Goal: Entertainment & Leisure: Consume media (video, audio)

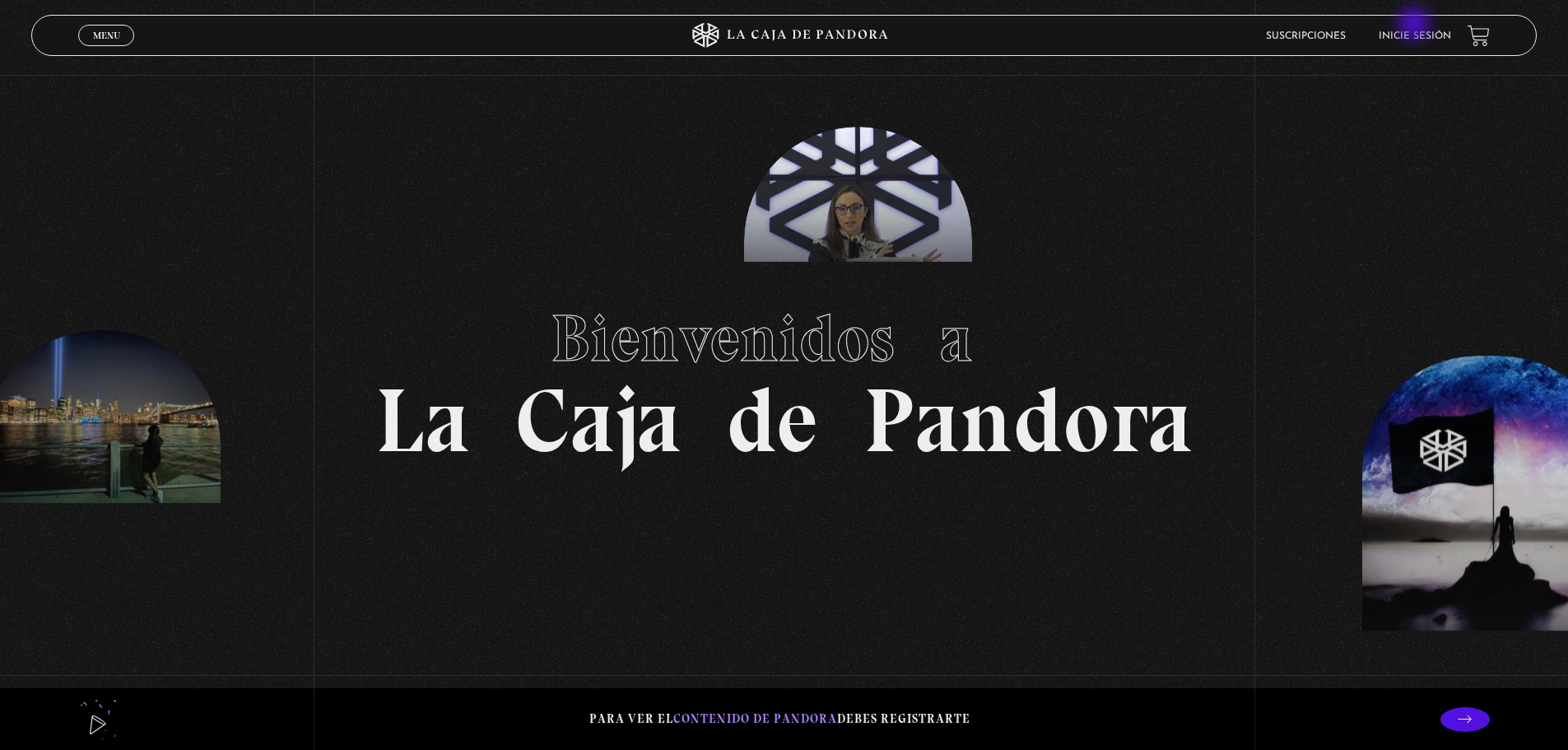
click at [1416, 26] on li "Inicie sesión" at bounding box center [1415, 35] width 73 height 26
click at [1411, 35] on link "Inicie sesión" at bounding box center [1415, 36] width 73 height 9
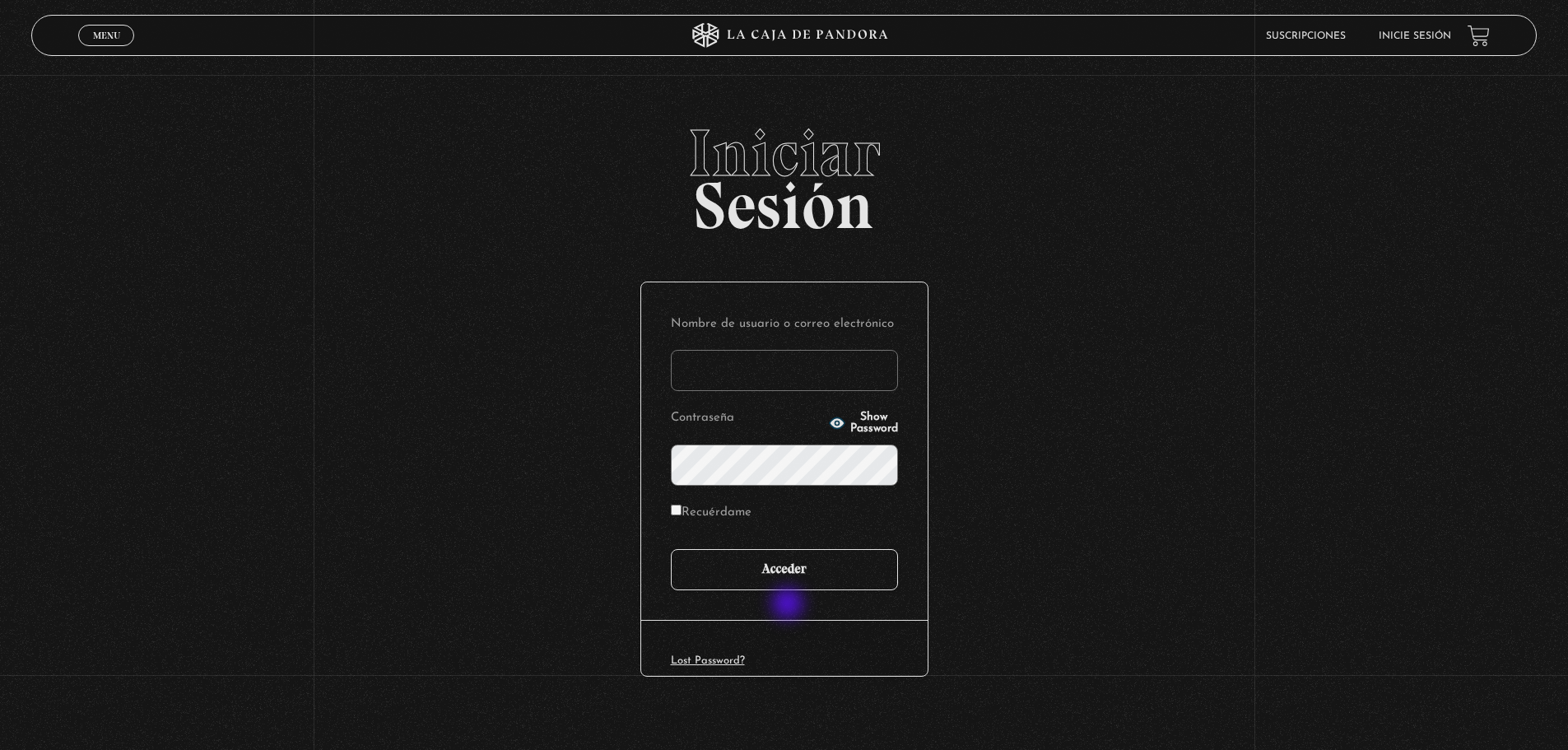
type input "jesusfreak_f413@hotmail.com"
click at [801, 578] on input "Acceder" at bounding box center [784, 569] width 227 height 42
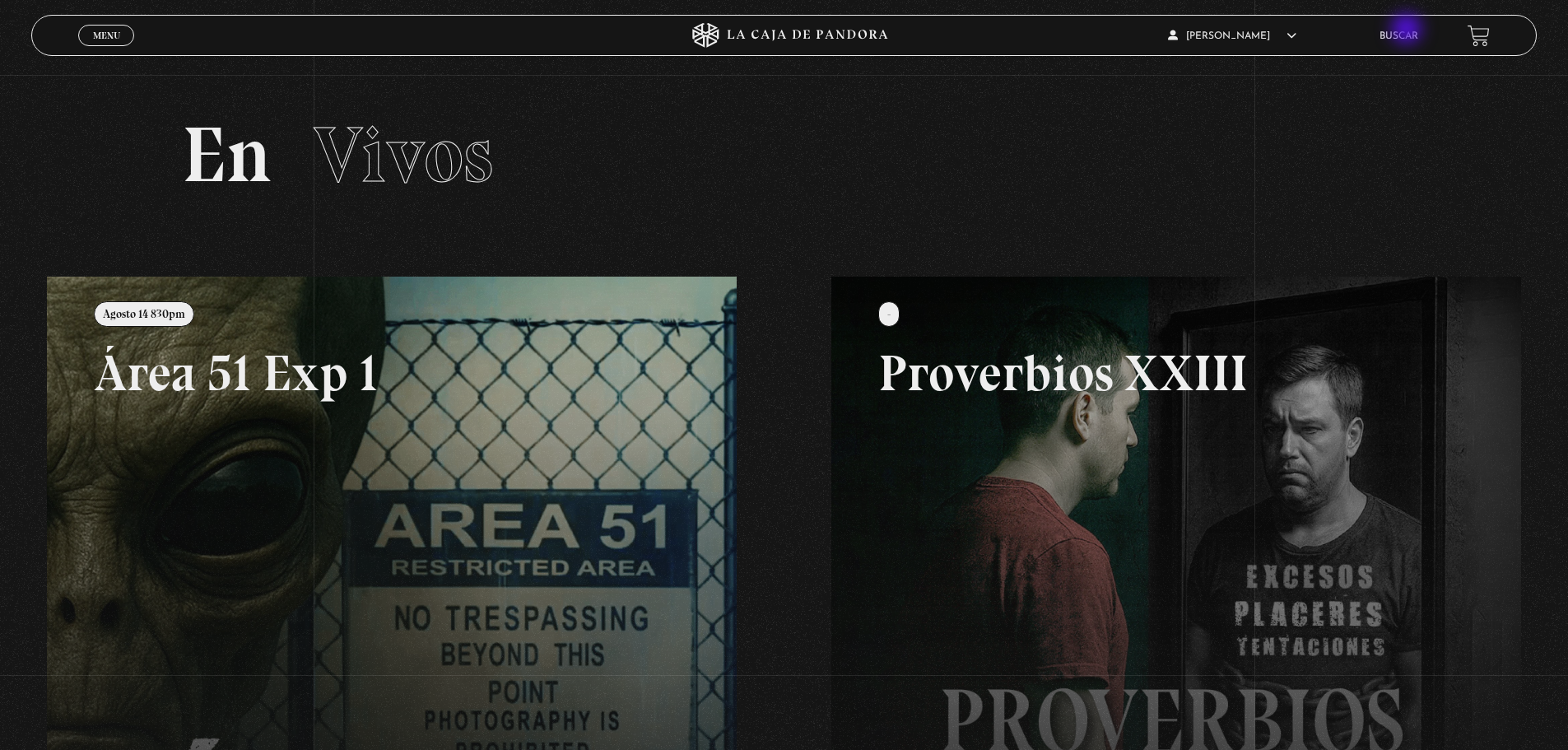
click at [1408, 31] on link "Buscar" at bounding box center [1398, 36] width 39 height 9
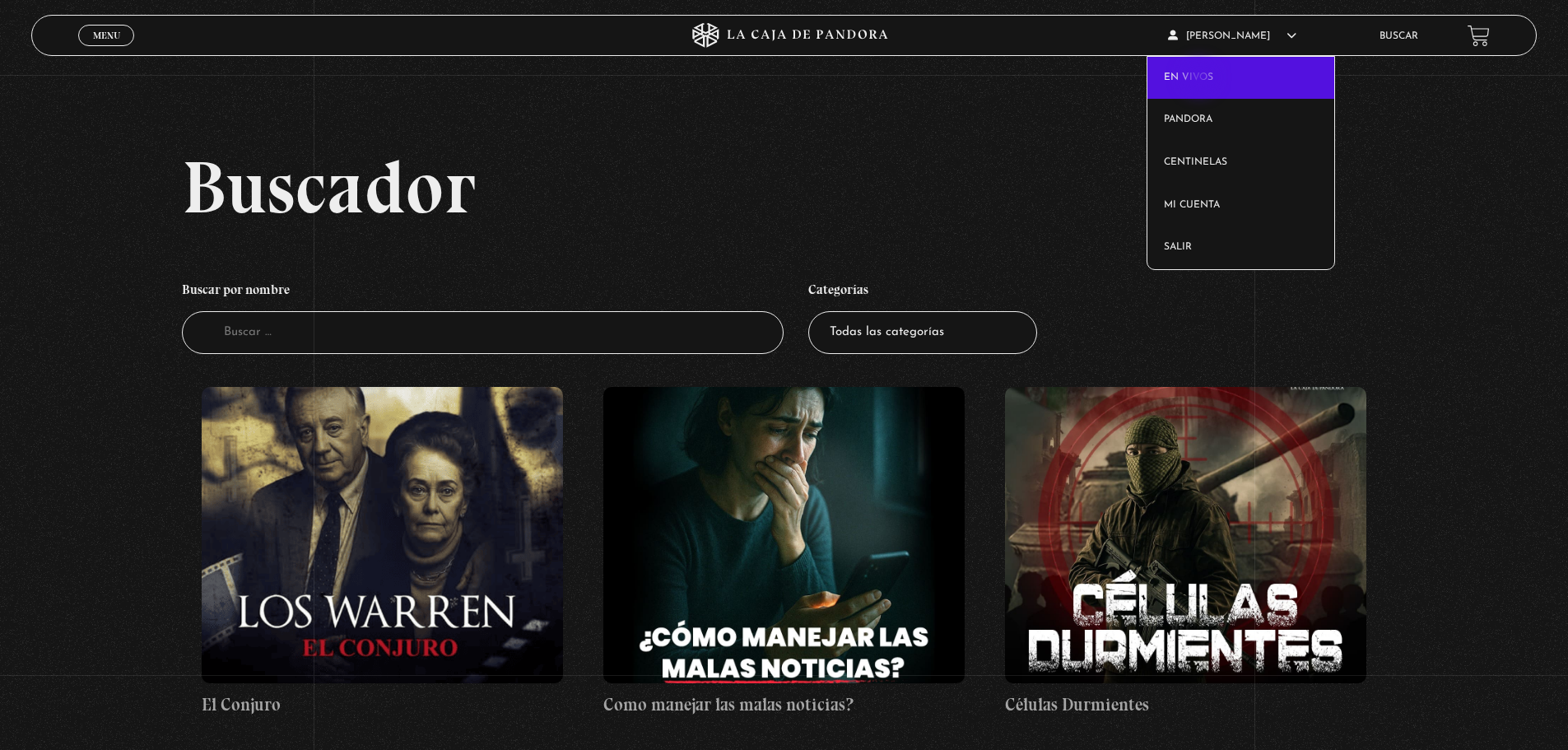
click at [1201, 79] on link "En vivos" at bounding box center [1241, 78] width 187 height 43
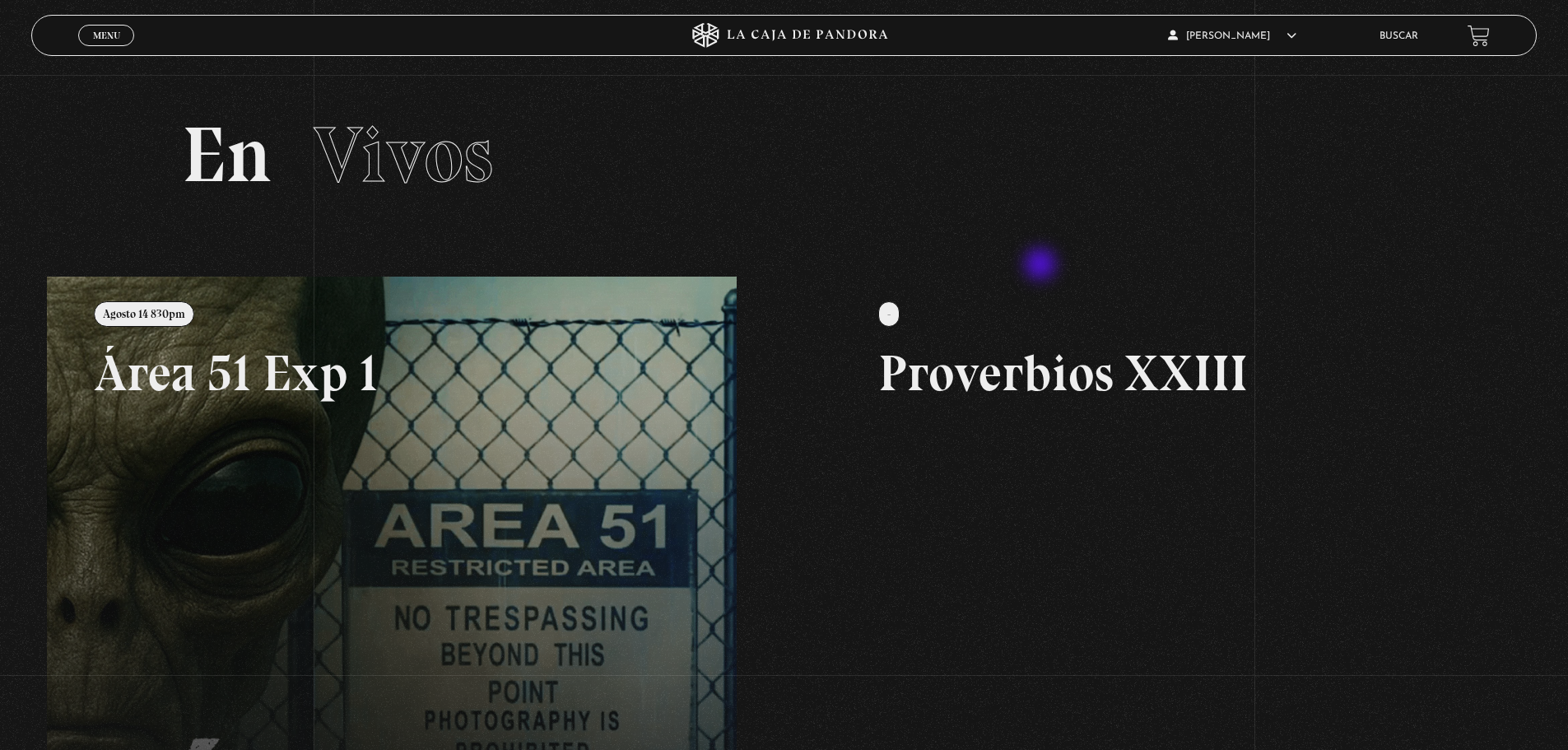
scroll to position [165, 0]
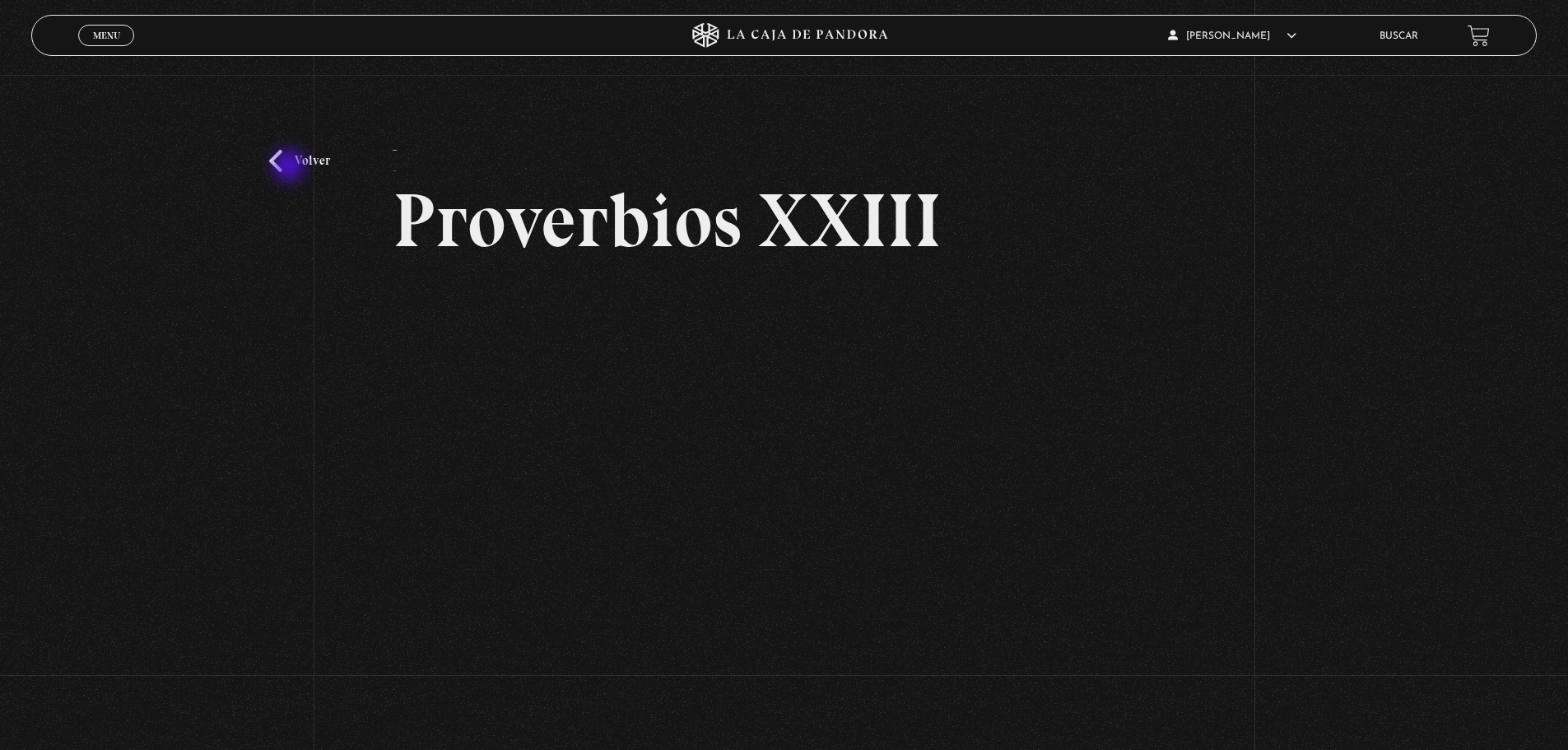
click at [285, 151] on link "Volver" at bounding box center [300, 160] width 61 height 22
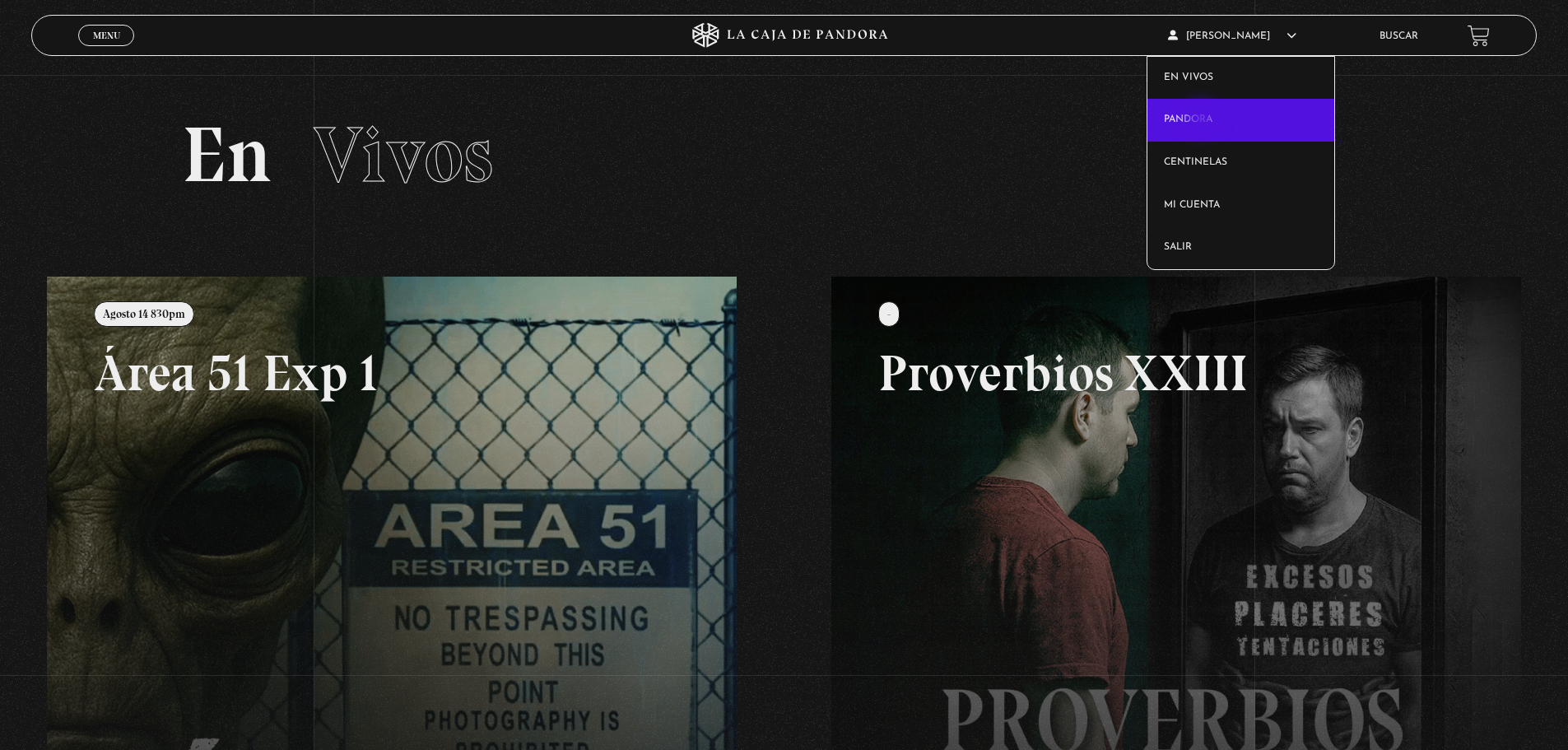
click at [1203, 122] on link "Pandora" at bounding box center [1241, 119] width 187 height 43
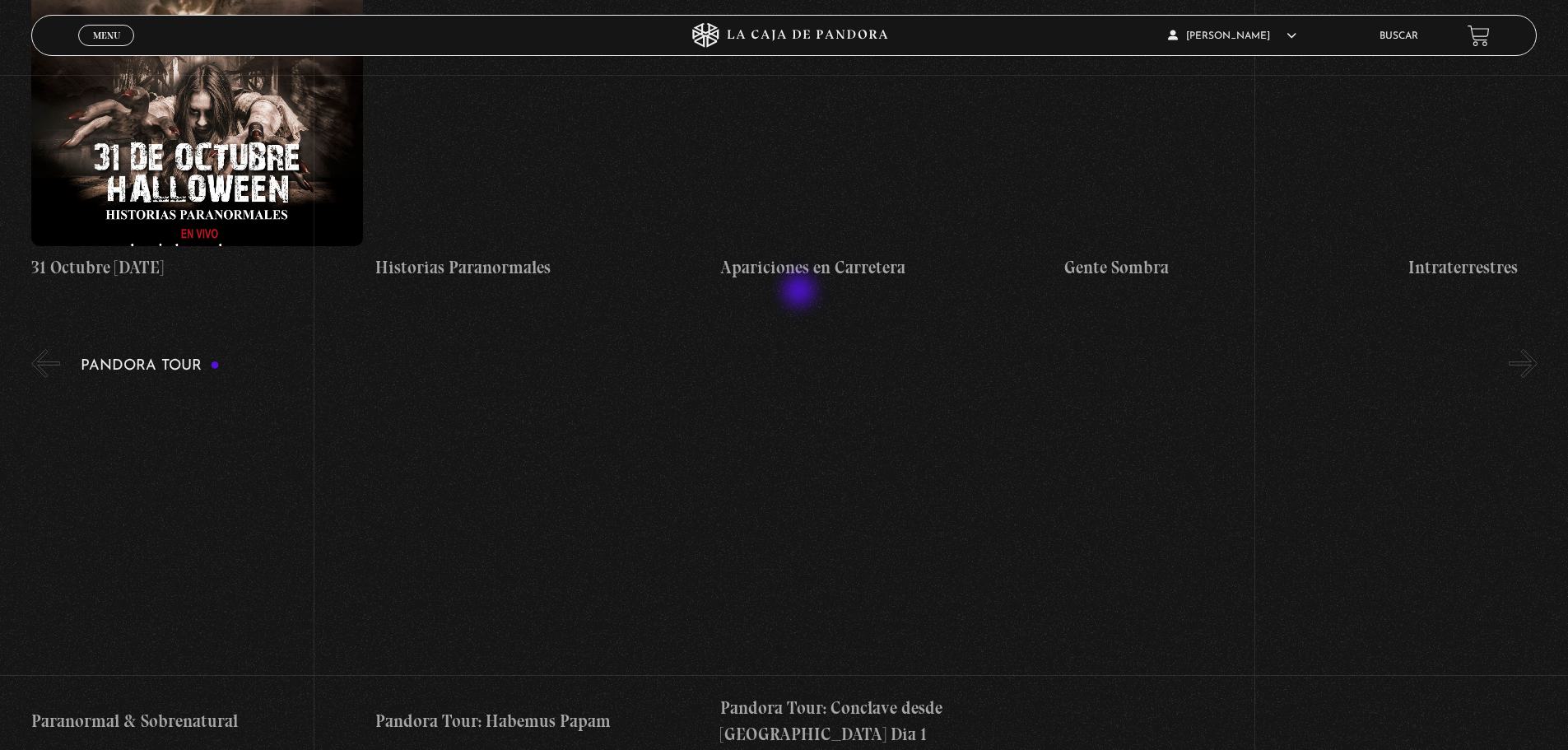
scroll to position [2140, 0]
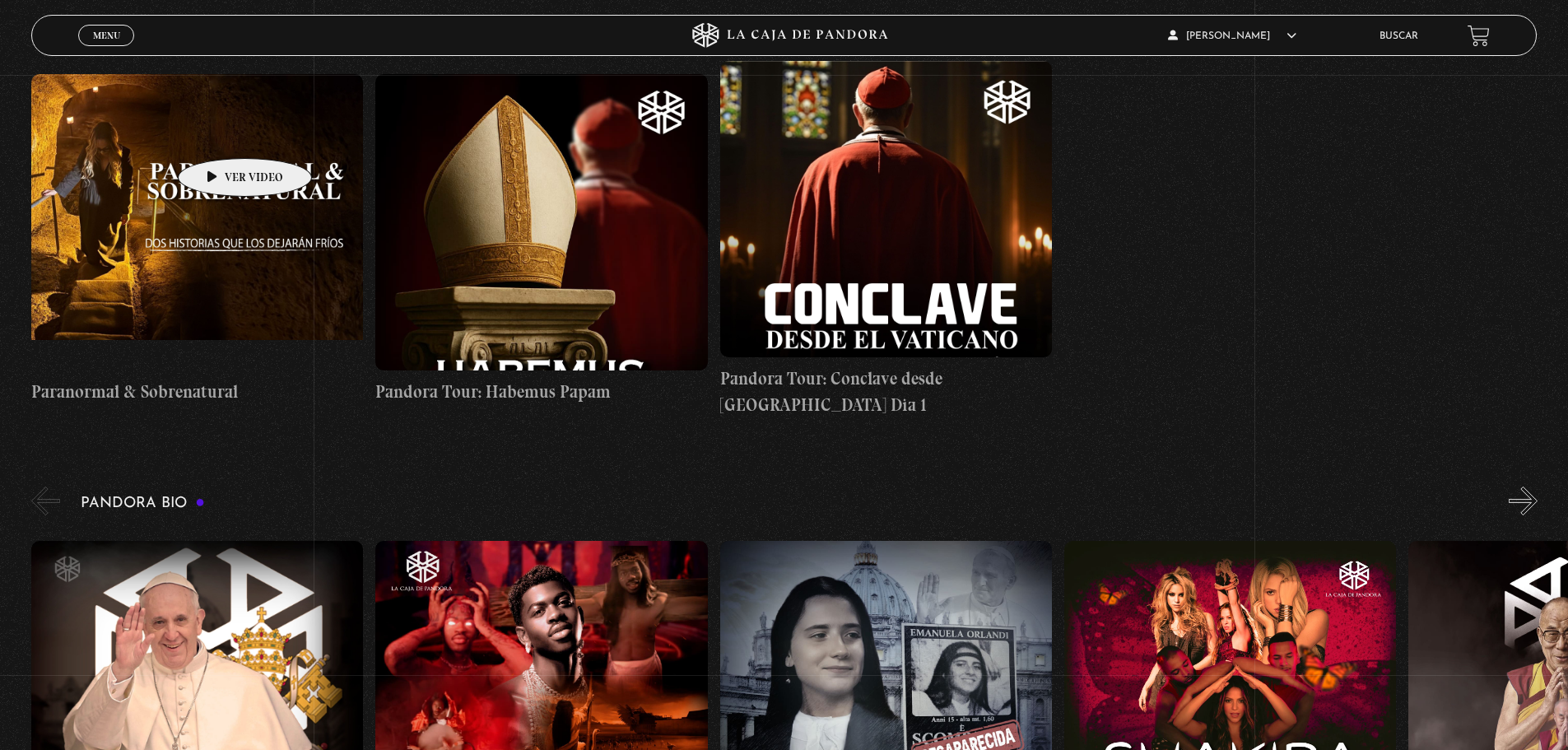
click at [218, 133] on figure at bounding box center [197, 221] width 332 height 296
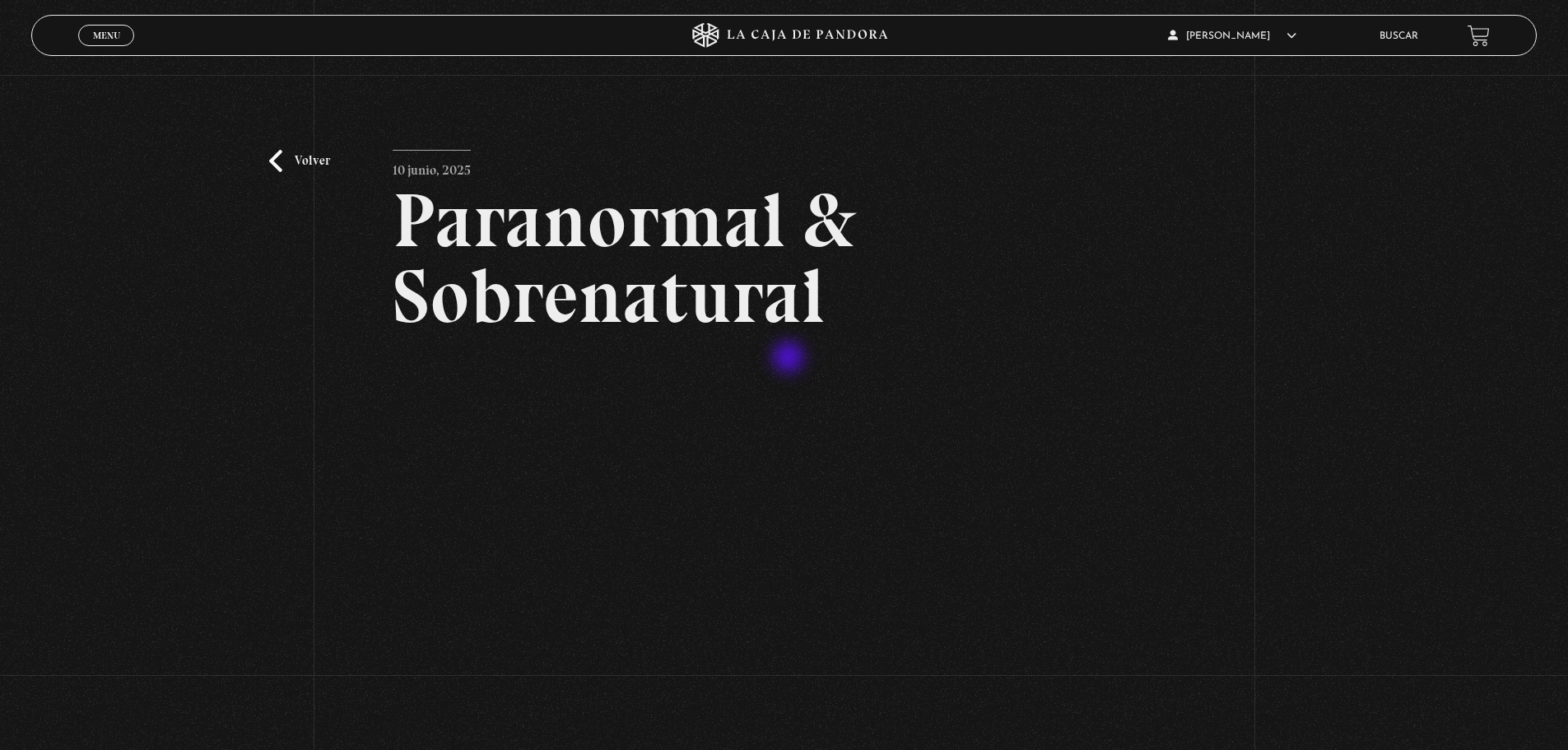
scroll to position [247, 0]
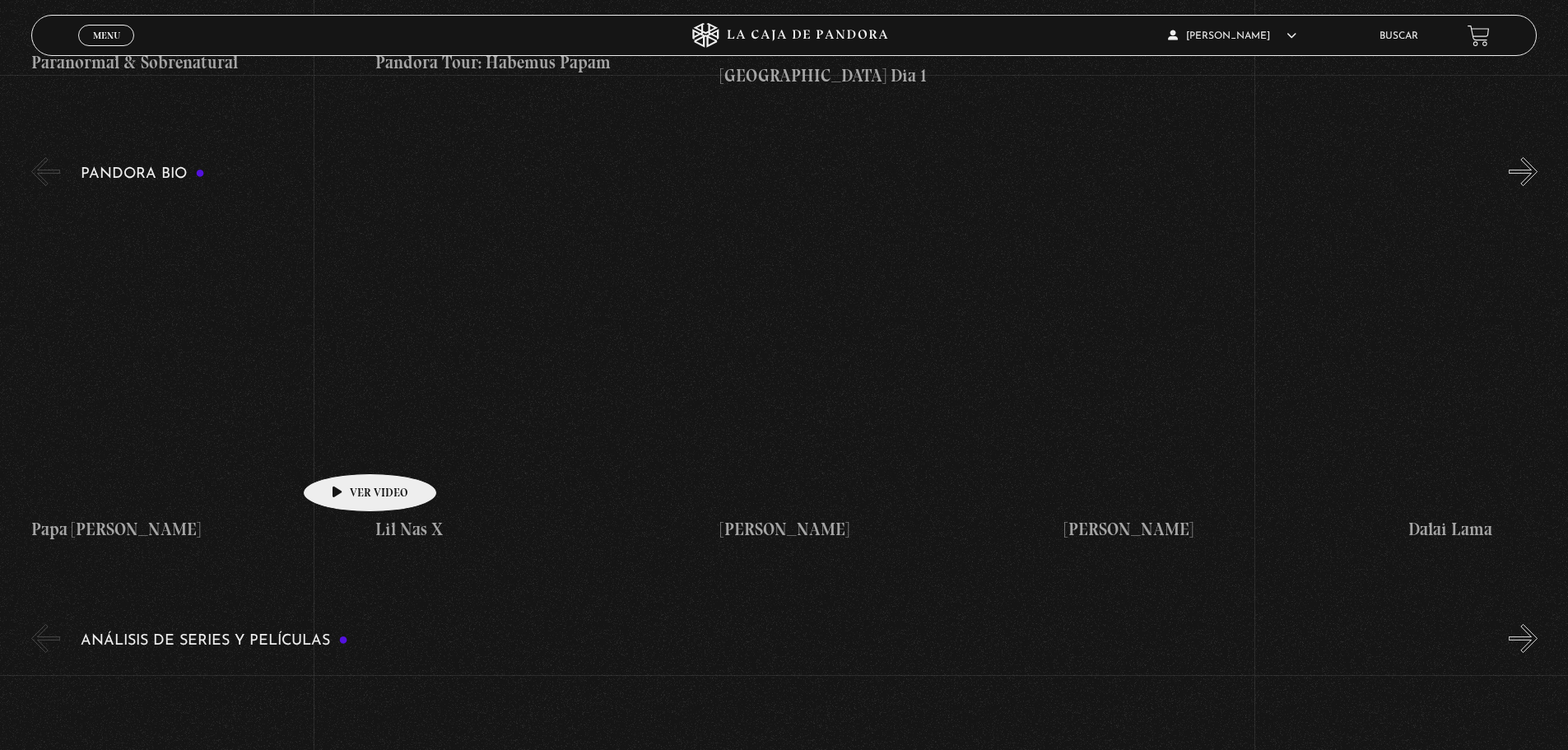
scroll to position [2799, 0]
